Goal: Task Accomplishment & Management: Manage account settings

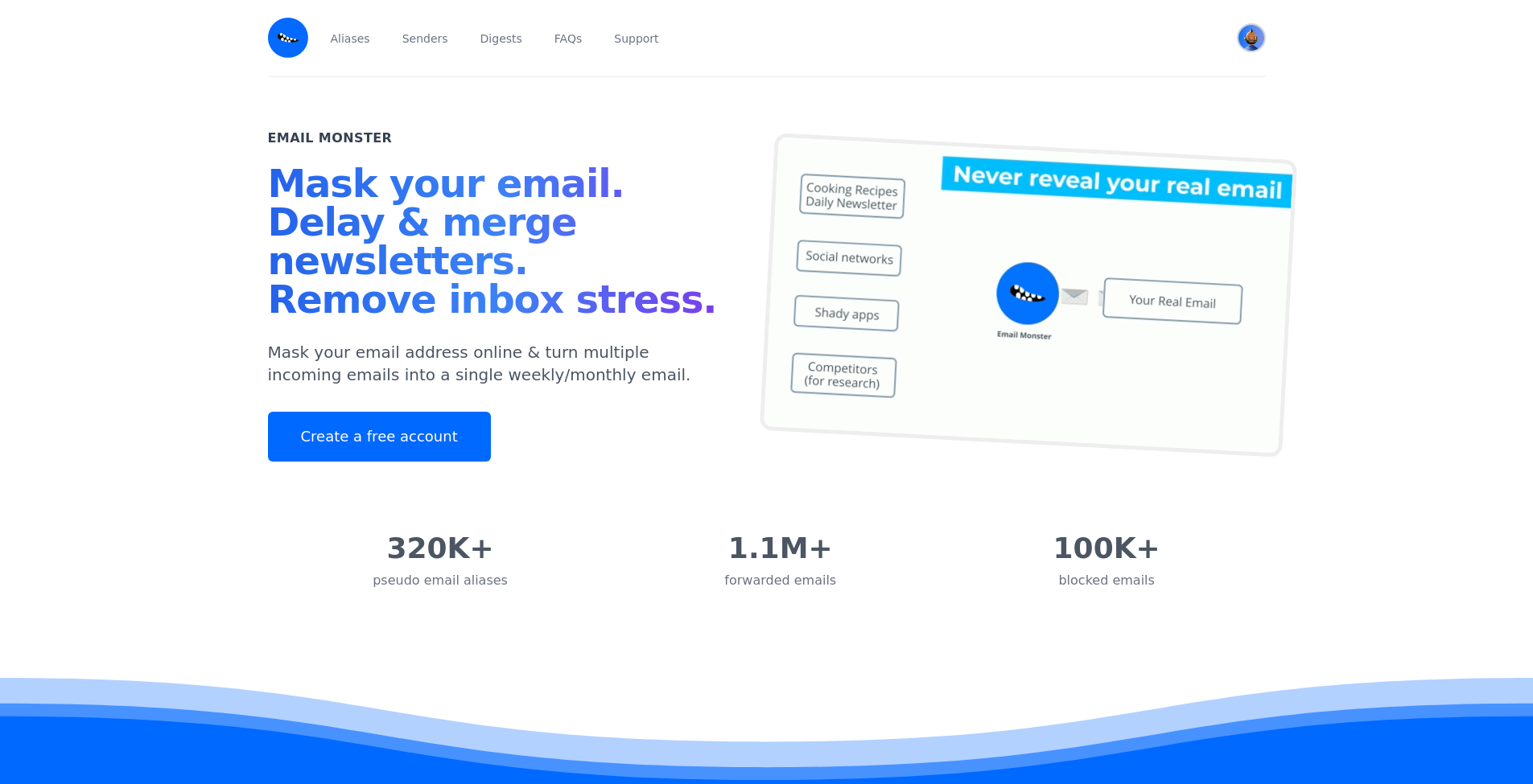
click at [1265, 47] on img "User menu" at bounding box center [1251, 38] width 26 height 26
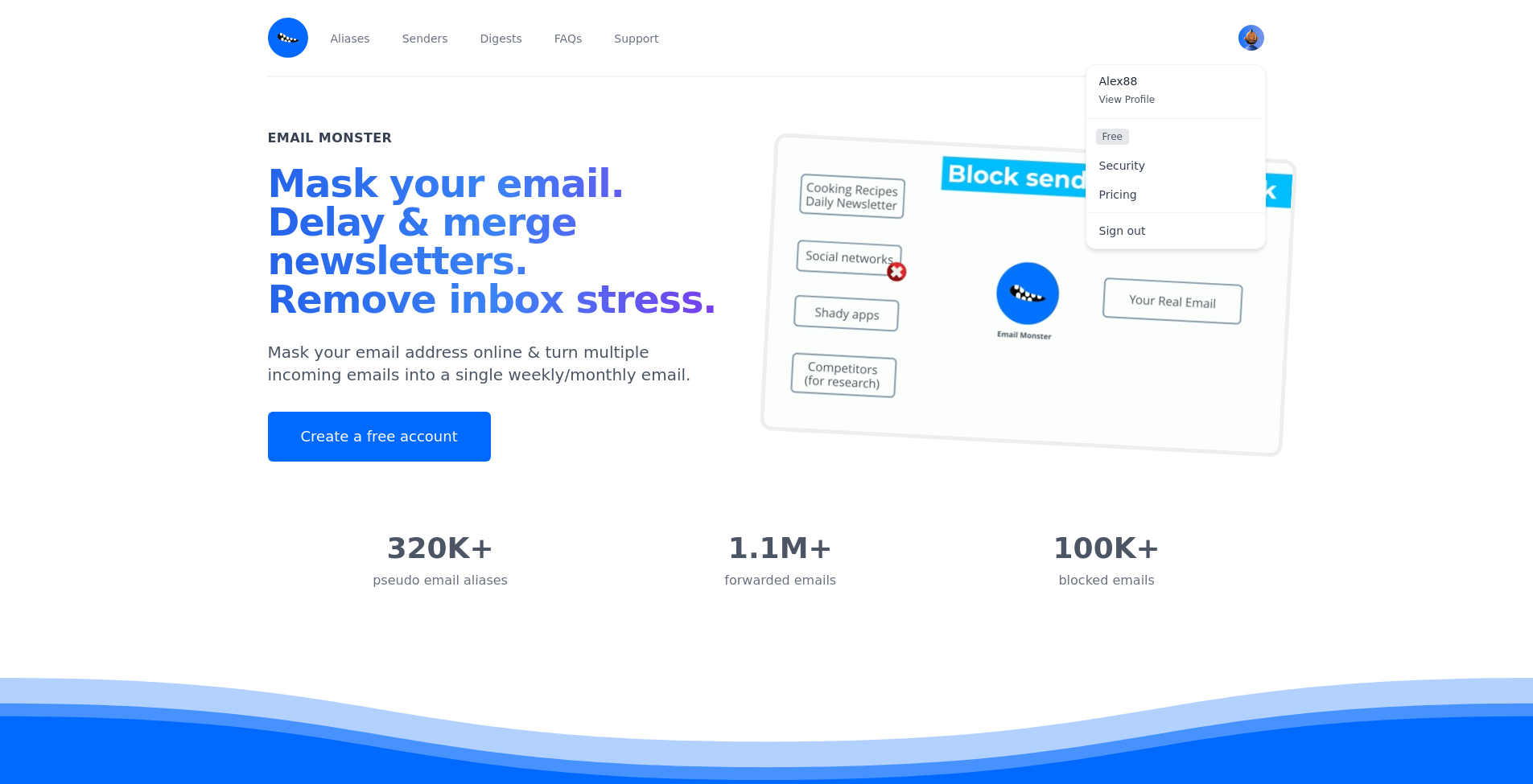
click at [1144, 89] on span "Alex88" at bounding box center [1175, 82] width 153 height 15
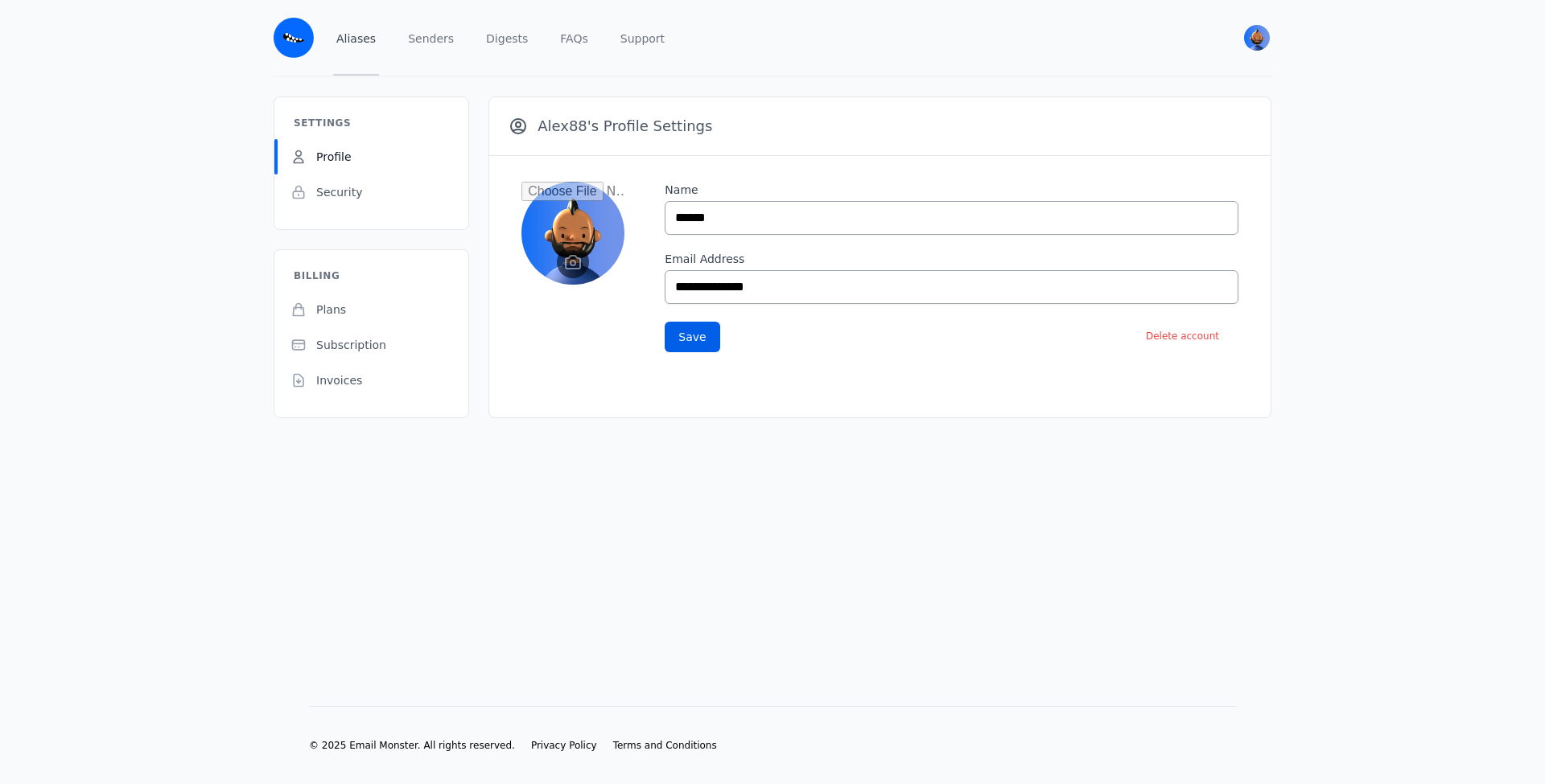
click at [333, 48] on link "Aliases" at bounding box center [356, 37] width 46 height 76
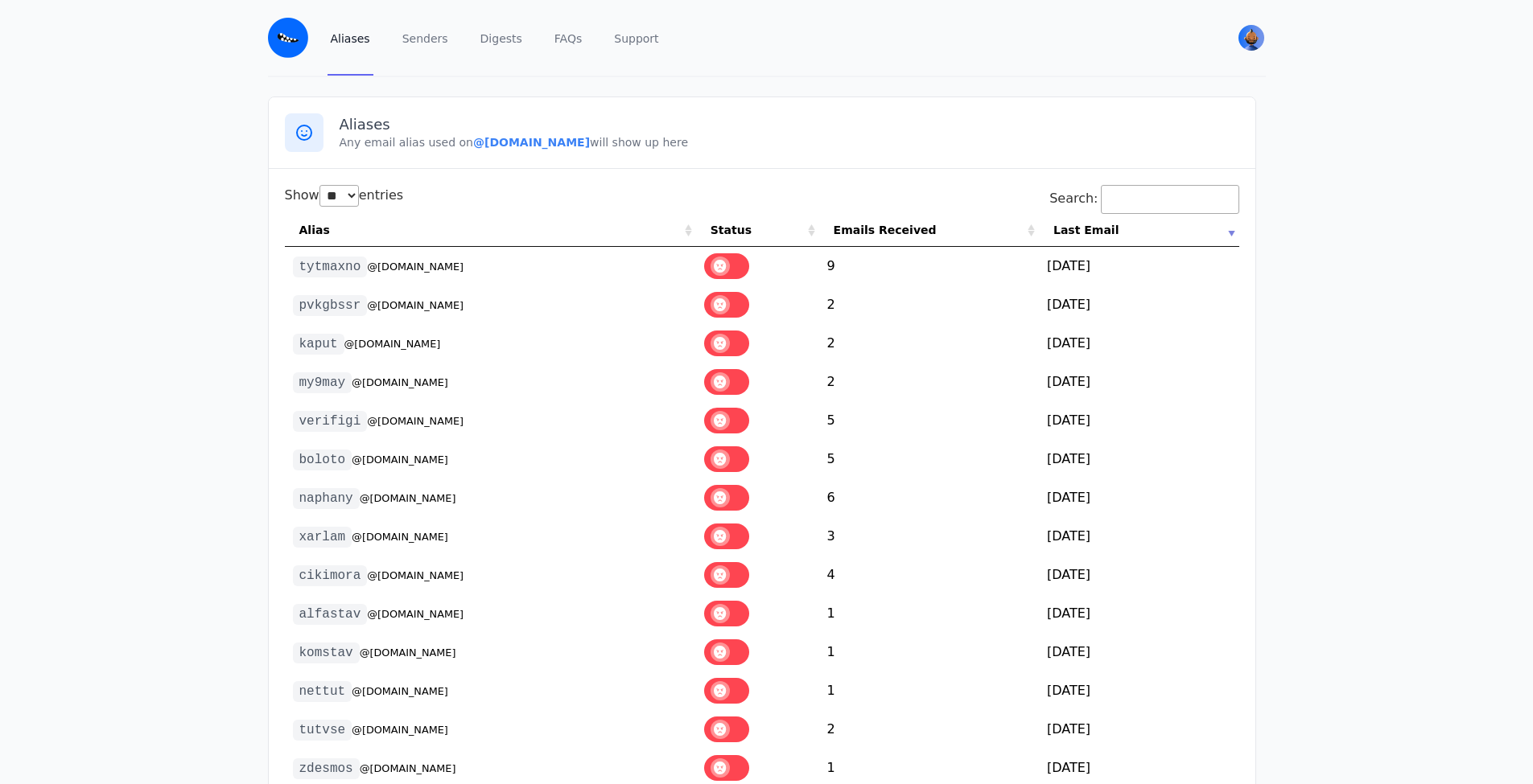
select select "**"
drag, startPoint x: 469, startPoint y: 279, endPoint x: 265, endPoint y: 280, distance: 204.0
click at [285, 280] on td "tytmaxno @[DOMAIN_NAME]" at bounding box center [491, 266] width 411 height 38
copy td "tytmaxno @[DOMAIN_NAME]"
